Goal: Find specific page/section: Find specific page/section

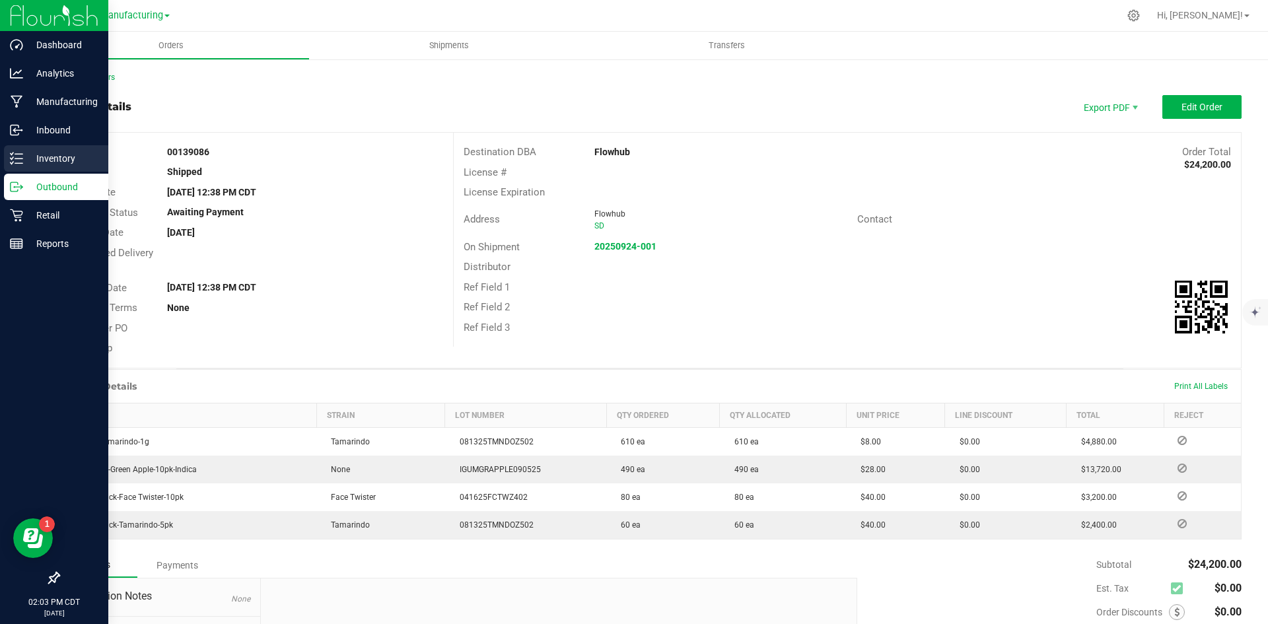
click at [25, 149] on div "Inventory" at bounding box center [56, 158] width 104 height 26
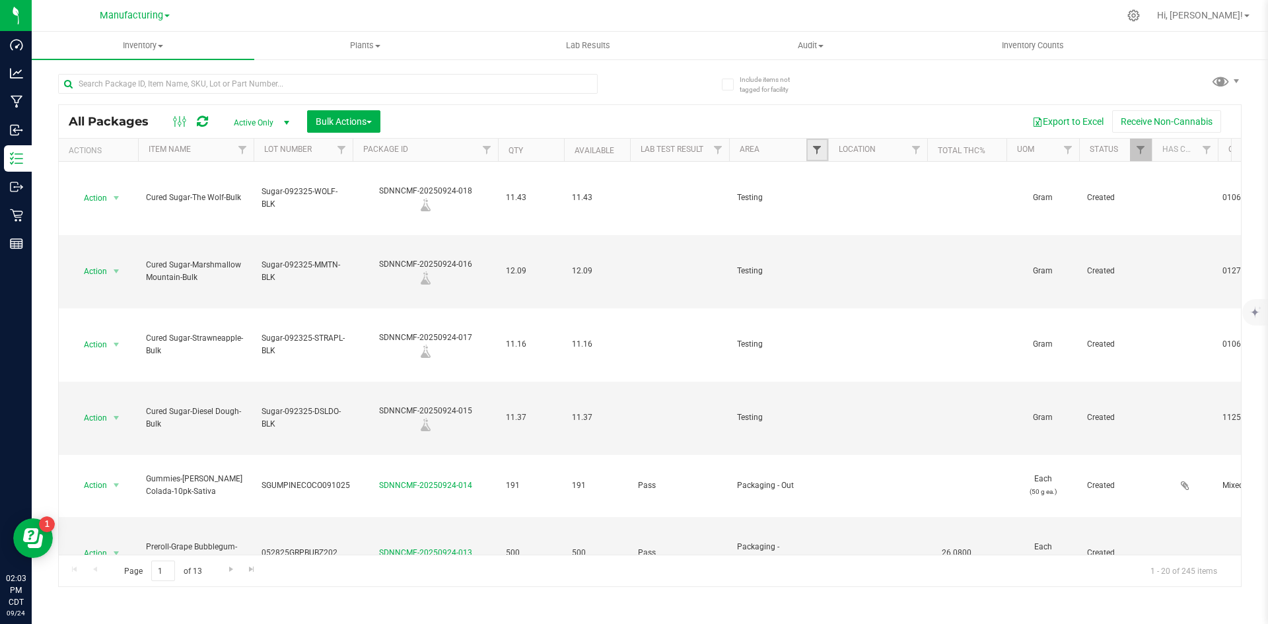
click at [813, 145] on span "Filter" at bounding box center [817, 150] width 11 height 11
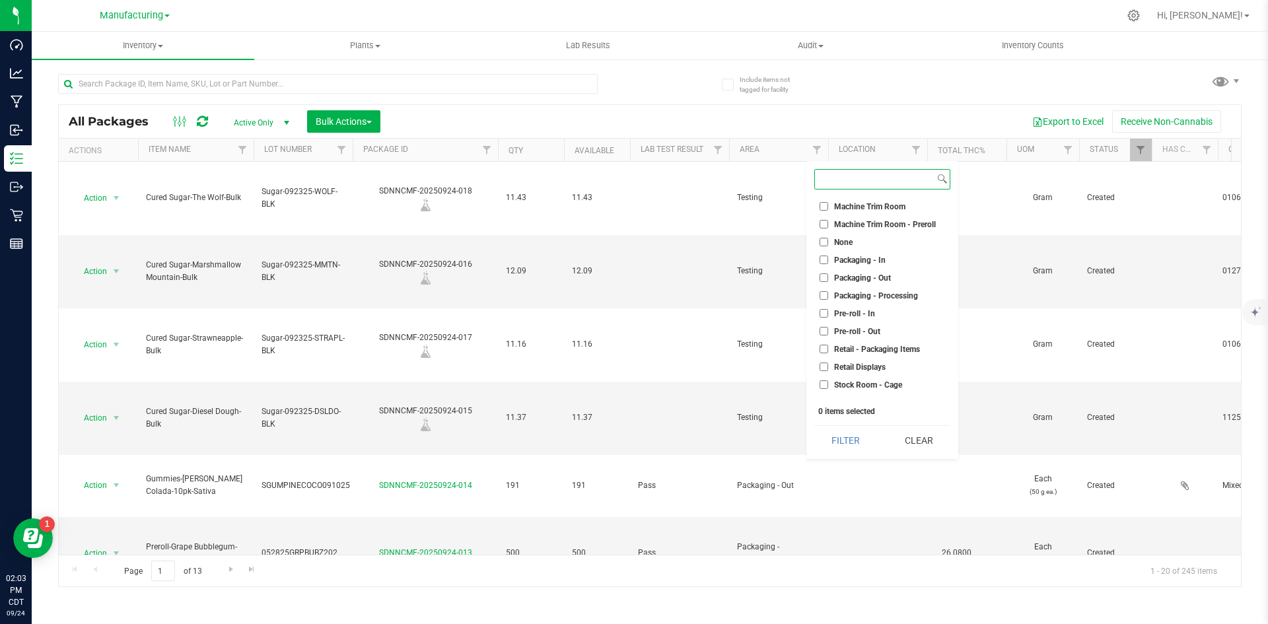
scroll to position [369, 0]
drag, startPoint x: 872, startPoint y: 226, endPoint x: 867, endPoint y: 244, distance: 19.1
click at [872, 230] on span "Packaging - Out" at bounding box center [862, 231] width 57 height 8
click at [828, 230] on input "Packaging - Out" at bounding box center [824, 230] width 9 height 9
checkbox input "true"
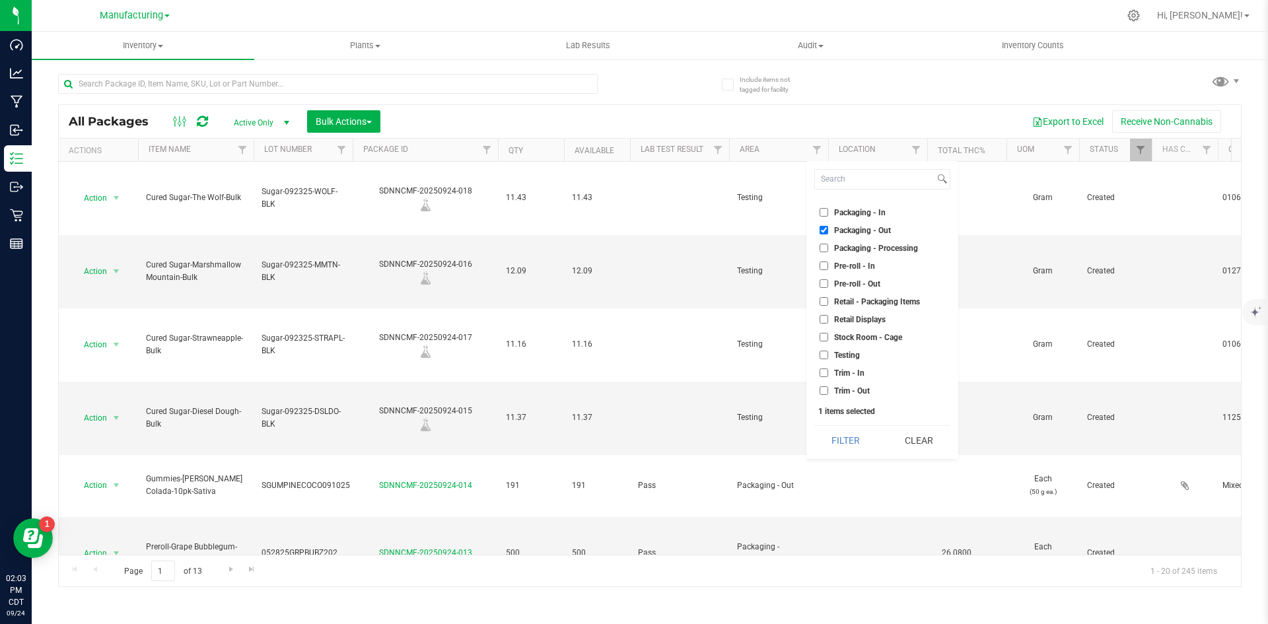
click at [867, 244] on span "Packaging - Processing" at bounding box center [876, 248] width 84 height 8
click at [828, 244] on input "Packaging - Processing" at bounding box center [824, 248] width 9 height 9
checkbox input "true"
click at [844, 441] on button "Filter" at bounding box center [845, 440] width 63 height 29
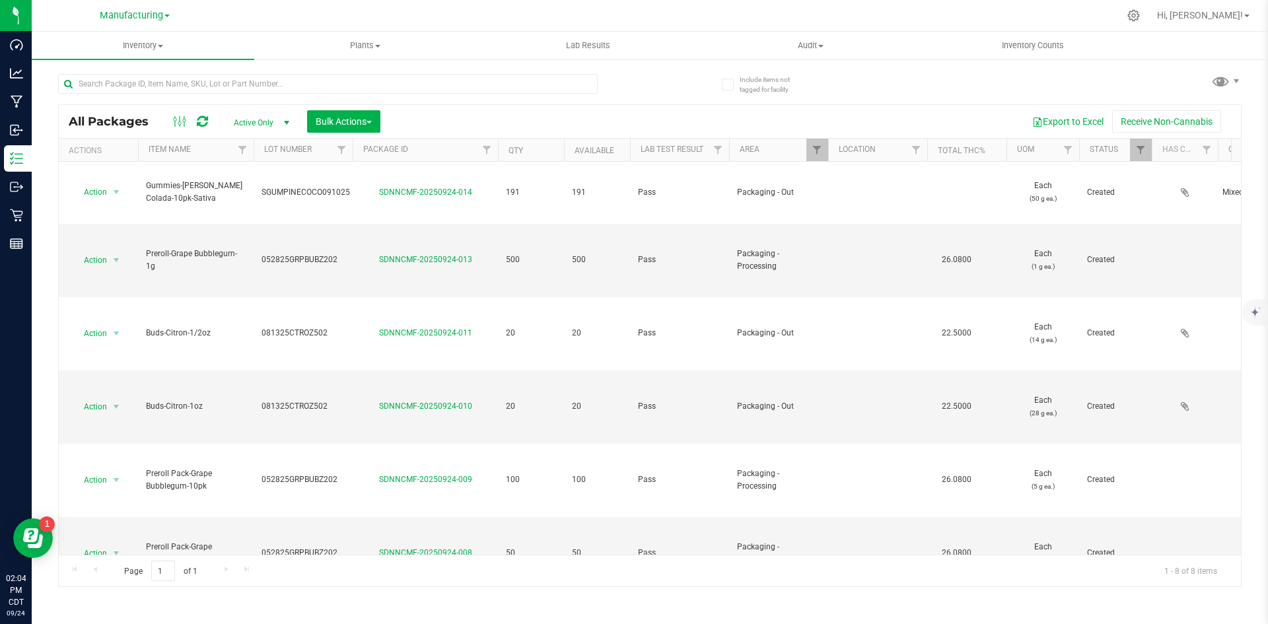
click at [686, 75] on div "All Packages Active Only Active Only Lab Samples Locked All Bulk Actions Add to…" at bounding box center [650, 324] width 1184 height 526
